Goal: Information Seeking & Learning: Learn about a topic

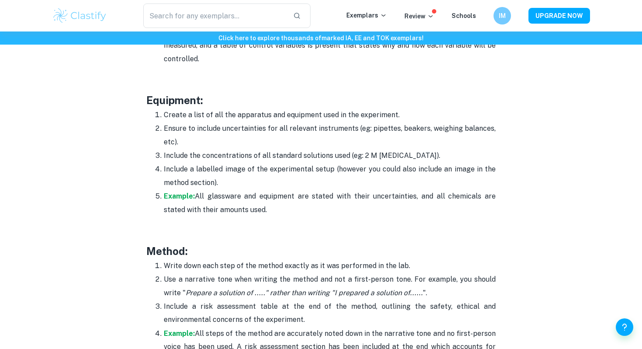
scroll to position [1695, 0]
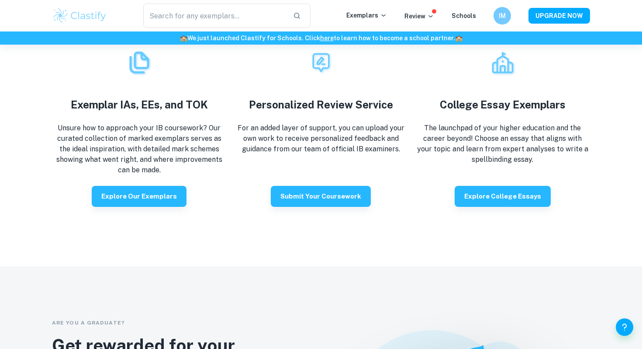
scroll to position [1748, 0]
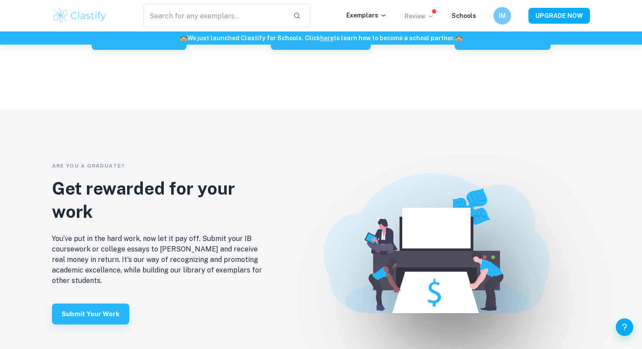
click at [424, 14] on p "Review" at bounding box center [420, 16] width 30 height 10
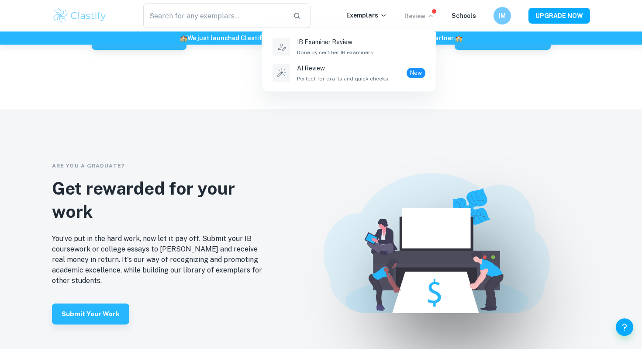
click at [363, 15] on div at bounding box center [321, 174] width 642 height 349
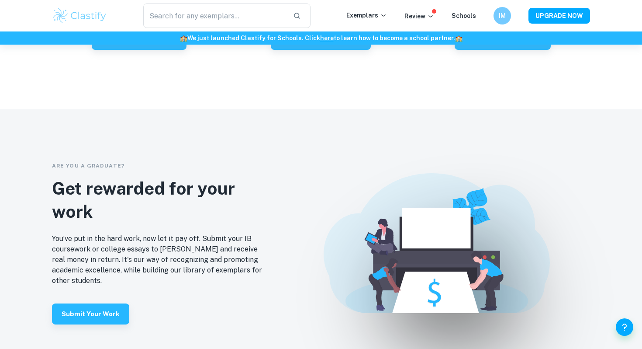
click at [363, 15] on p "Exemplars" at bounding box center [366, 15] width 41 height 10
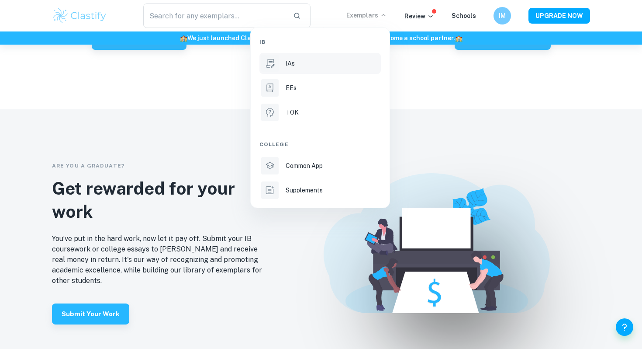
click at [311, 70] on li "IAs" at bounding box center [319, 63] width 121 height 21
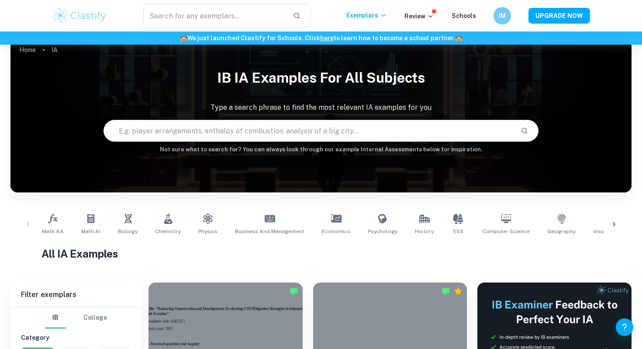
scroll to position [13, 0]
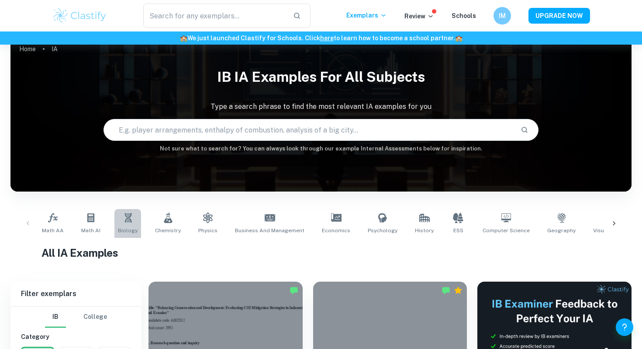
click at [124, 228] on span "Biology" at bounding box center [128, 230] width 20 height 8
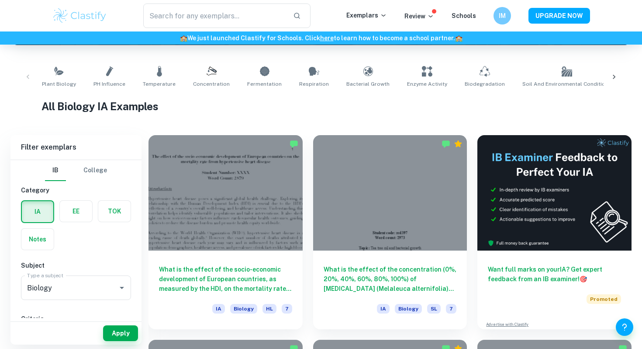
scroll to position [159, 0]
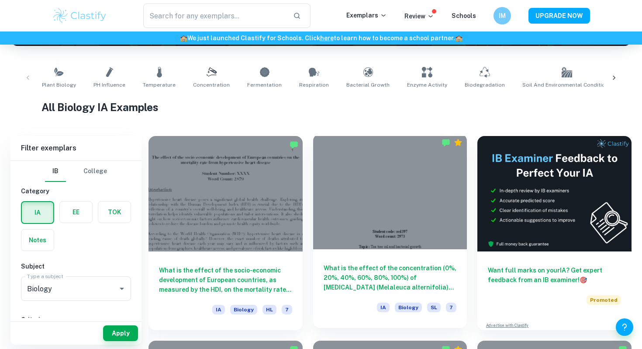
click at [420, 287] on h6 "What is the effect of the concentration (0%, 20%, 40%, 60%, 80%, 100%) of tea t…" at bounding box center [390, 277] width 133 height 29
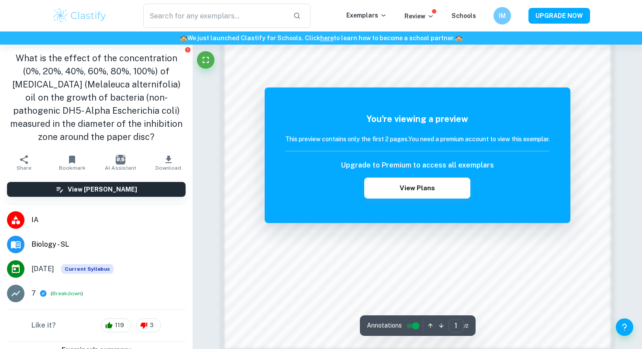
scroll to position [859, 0]
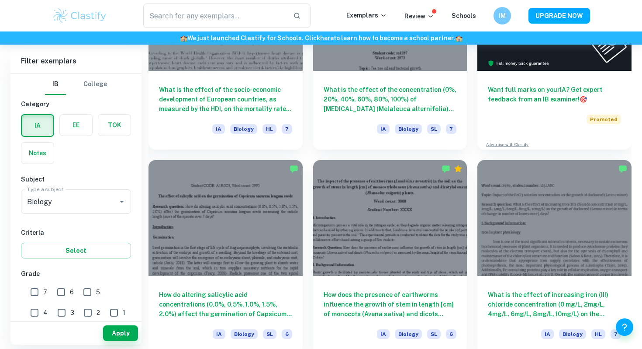
scroll to position [342, 0]
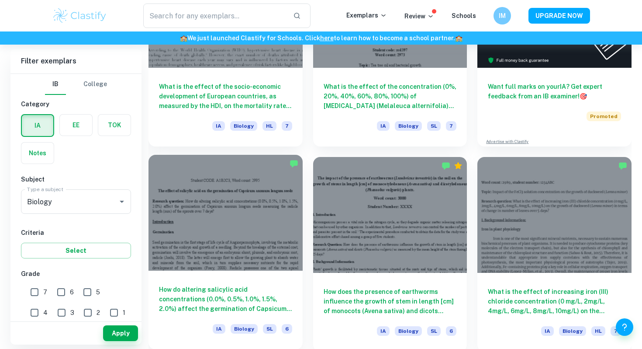
click at [222, 299] on h6 "How do altering salicylic acid concentrations (0.0%, 0.5%, 1.0%, 1.5%, 2.0%) af…" at bounding box center [225, 298] width 133 height 29
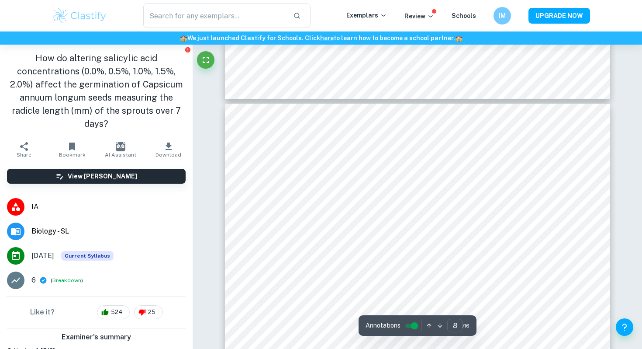
scroll to position [3917, 0]
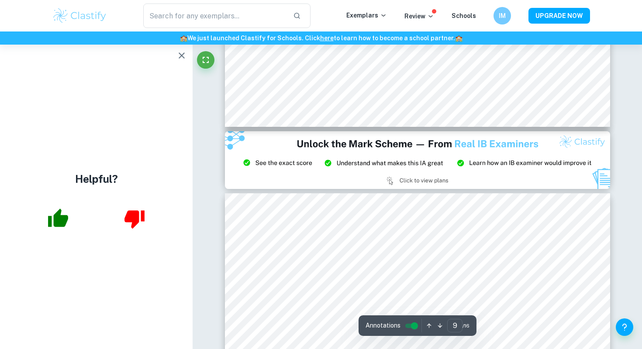
type input "8"
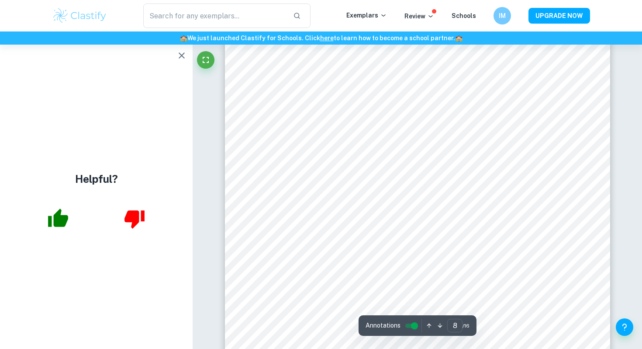
scroll to position [4027, 0]
